Goal: Navigation & Orientation: Find specific page/section

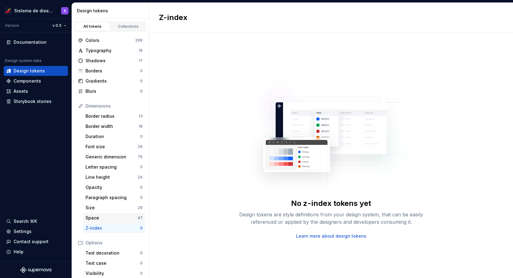
click at [94, 216] on div "Space" at bounding box center [111, 218] width 52 height 6
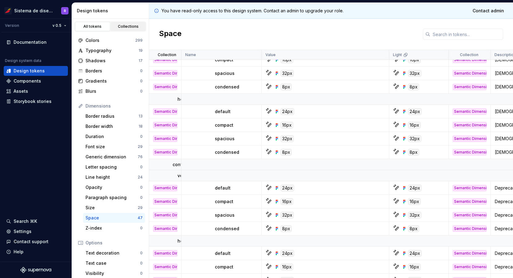
click at [128, 27] on div "Collections" at bounding box center [128, 26] width 31 height 5
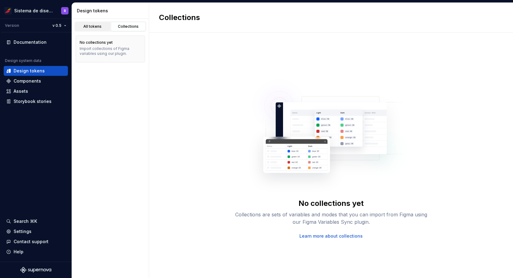
click at [97, 26] on div "All tokens" at bounding box center [92, 26] width 31 height 5
